Goal: Find contact information: Find contact information

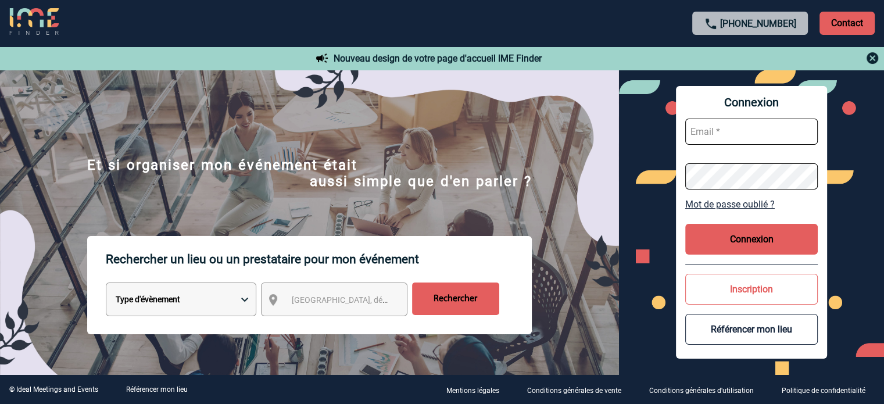
type input "jjandaux@ime-groupe.com"
click at [741, 244] on button "Connexion" at bounding box center [751, 239] width 133 height 31
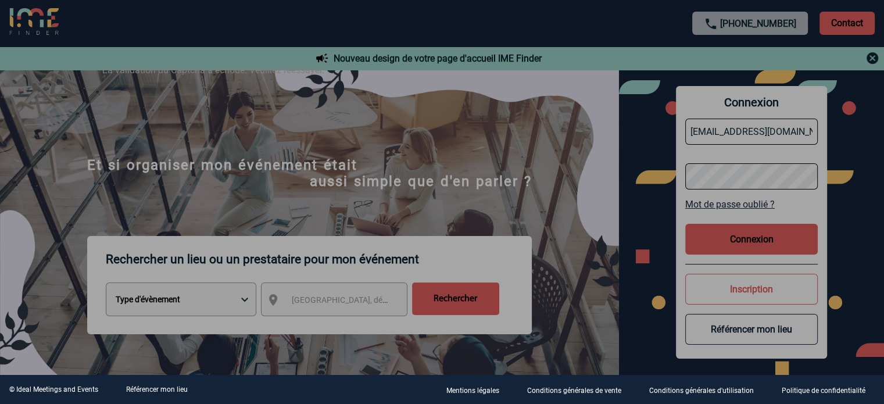
click at [628, 183] on div at bounding box center [442, 202] width 884 height 404
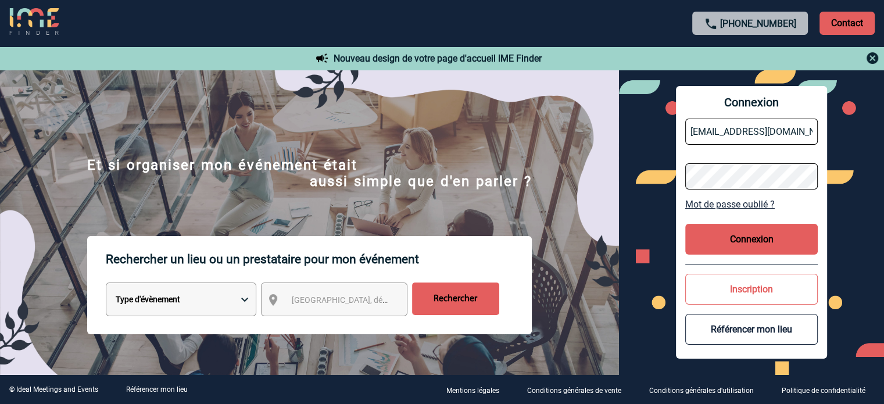
click at [710, 241] on button "Connexion" at bounding box center [751, 239] width 133 height 31
click at [790, 244] on button "Connexion" at bounding box center [751, 239] width 133 height 31
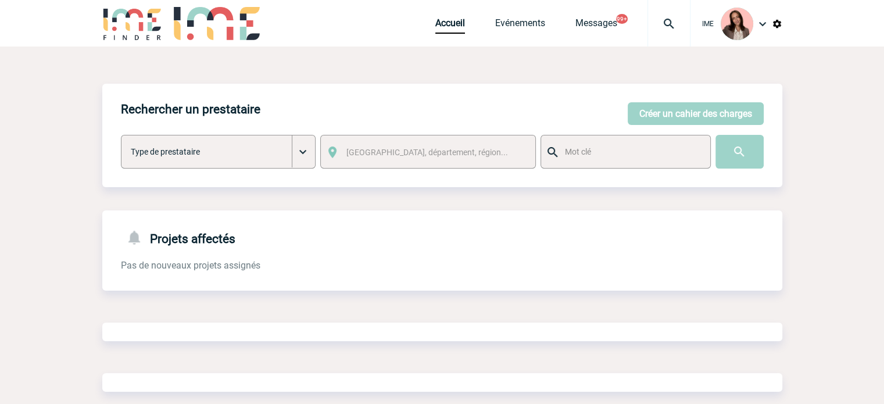
click at [675, 27] on img at bounding box center [669, 24] width 42 height 14
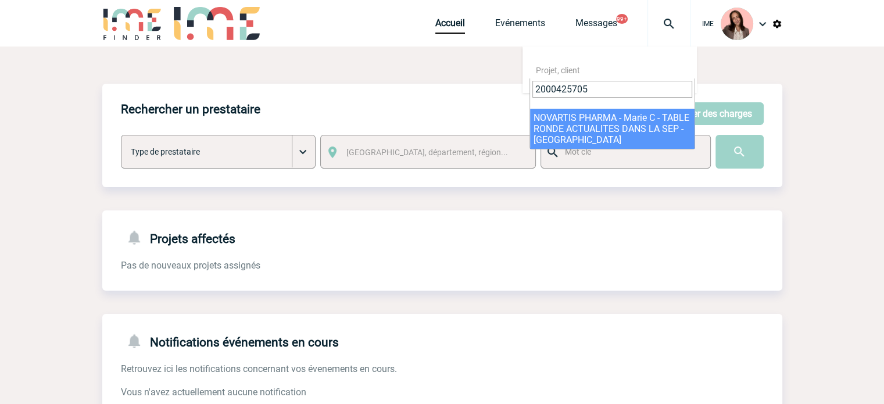
type input "2000425705"
select select "25206"
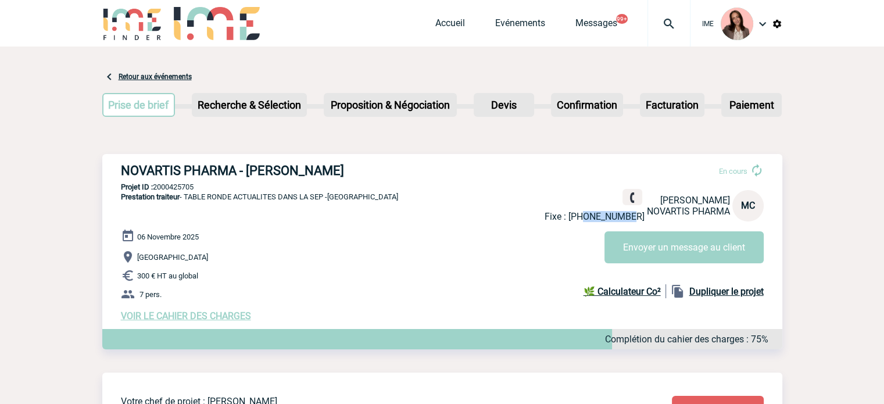
drag, startPoint x: 596, startPoint y: 218, endPoint x: 642, endPoint y: 218, distance: 45.9
click at [642, 218] on p "Fixe : +33664400459" at bounding box center [595, 216] width 100 height 11
copy p "664400459"
click at [151, 167] on h3 "NOVARTIS PHARMA - Marie CARLIER" at bounding box center [295, 170] width 349 height 15
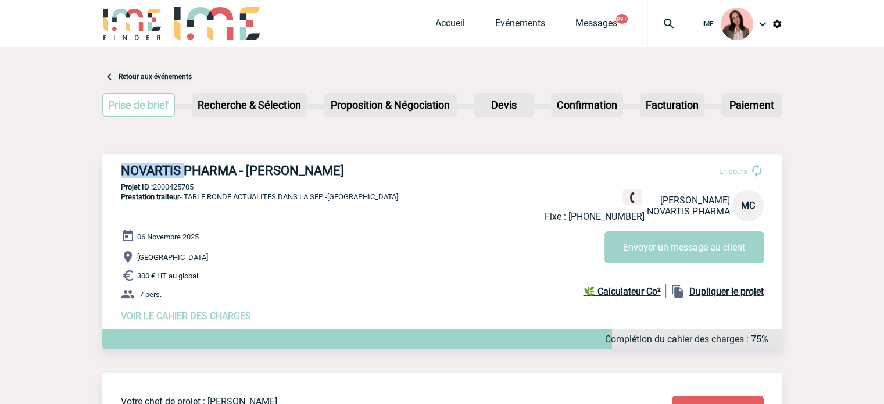
click at [112, 169] on div "NOVARTIS PHARMA - Marie CARLIER En cours Fixe : +33664400459 Marie CARLIER NOVA…" at bounding box center [442, 242] width 680 height 177
drag, startPoint x: 116, startPoint y: 165, endPoint x: 237, endPoint y: 174, distance: 121.2
click at [237, 174] on div "NOVARTIS PHARMA - Marie CARLIER En cours Fixe : +33664400459 Marie CARLIER NOVA…" at bounding box center [442, 242] width 680 height 177
copy h3 "NOVARTIS PHARMA"
